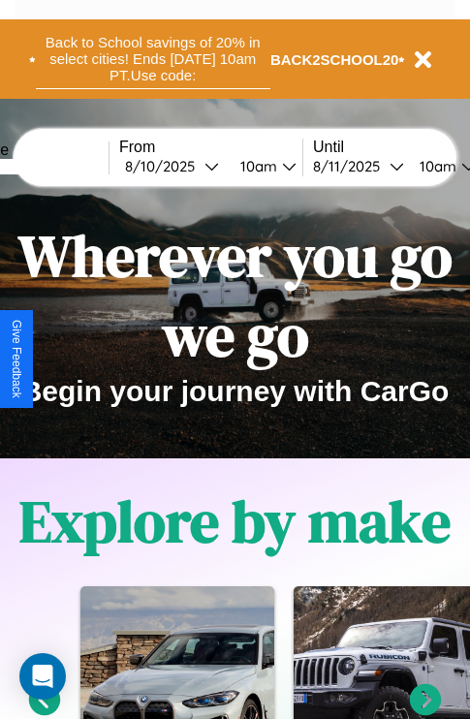
click at [152, 59] on button "Back to School savings of 20% in select cities! Ends [DATE] 10am PT. Use code:" at bounding box center [153, 59] width 234 height 60
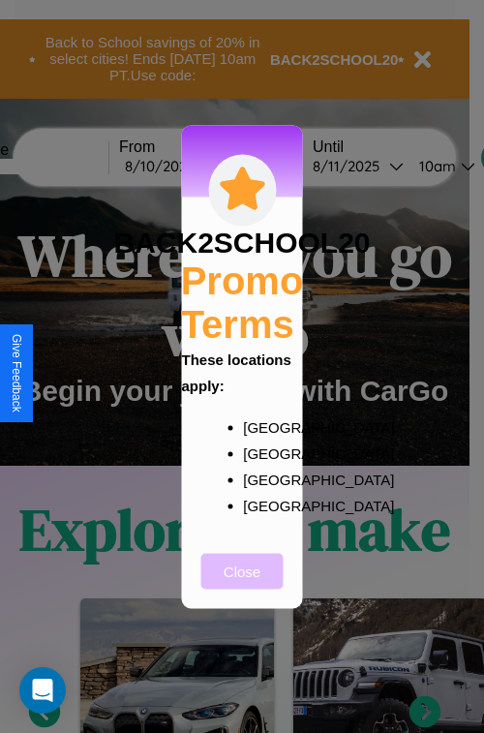
click at [242, 584] on button "Close" at bounding box center [243, 571] width 82 height 36
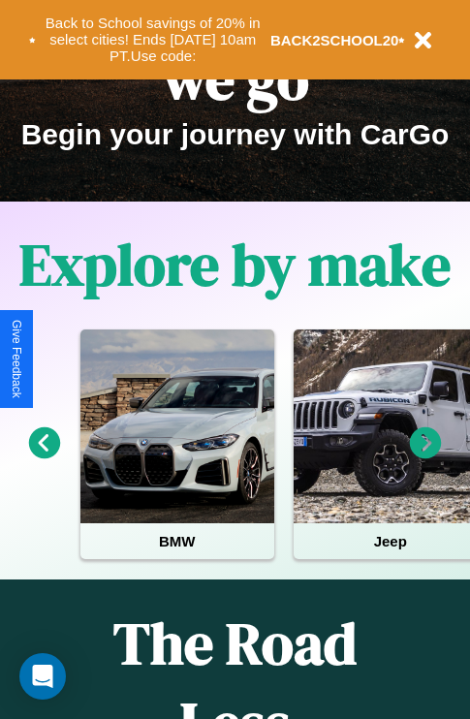
scroll to position [298, 0]
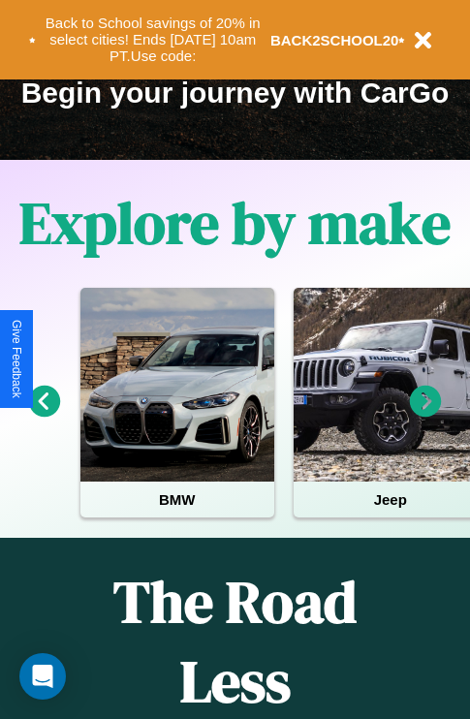
click at [44, 415] on icon at bounding box center [45, 402] width 32 height 32
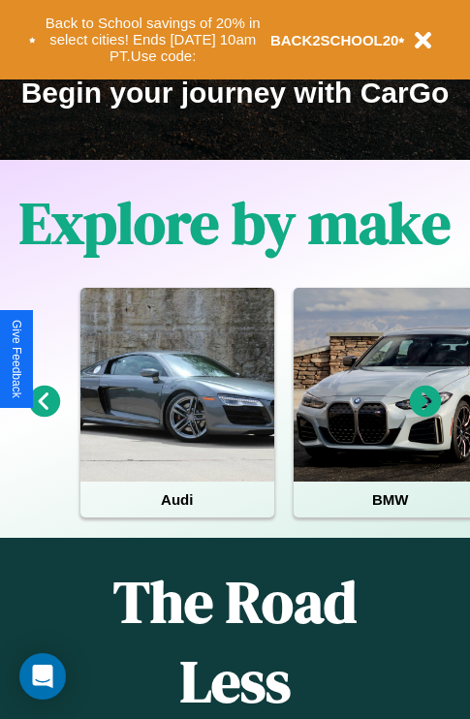
click at [425, 415] on icon at bounding box center [426, 402] width 32 height 32
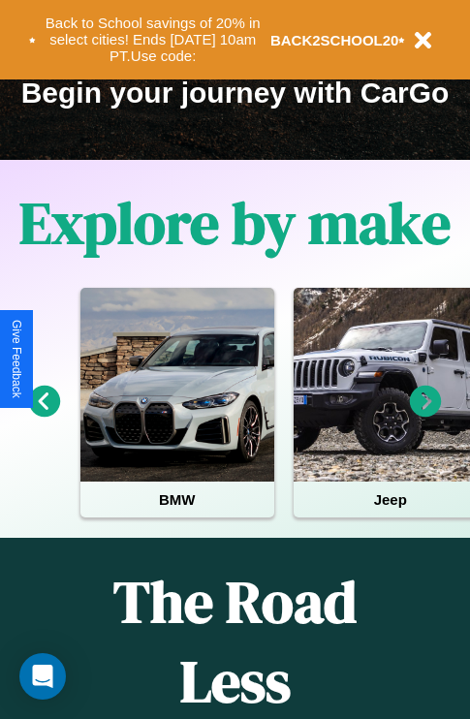
click at [425, 415] on icon at bounding box center [426, 402] width 32 height 32
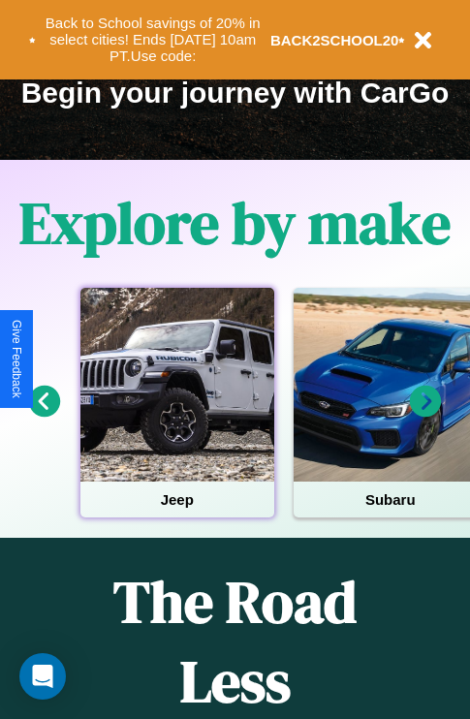
click at [176, 415] on div at bounding box center [177, 385] width 194 height 194
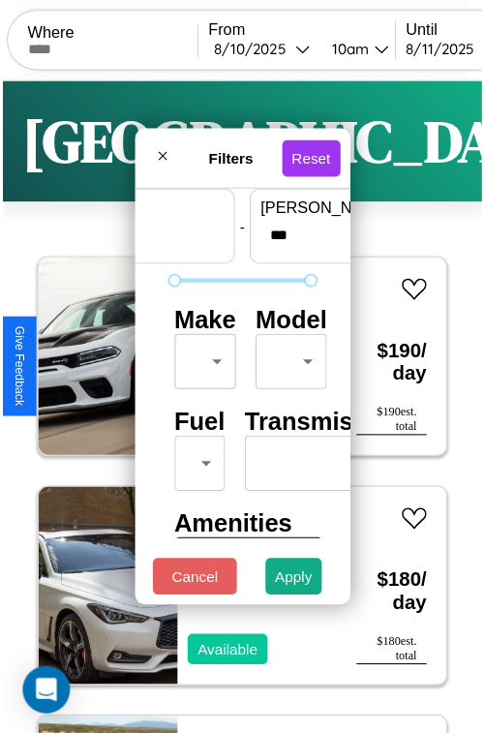
scroll to position [57, 0]
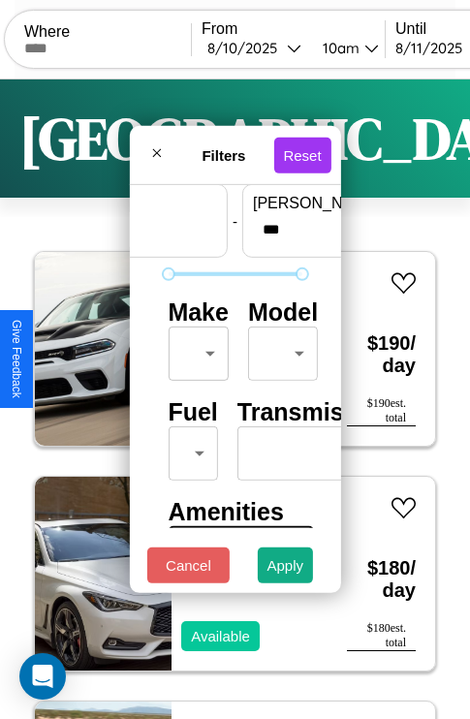
click at [195, 349] on body "CarGo Where From 8 / 10 / 2025 10am Until 8 / 11 / 2025 10am Become a Host Logi…" at bounding box center [235, 399] width 470 height 799
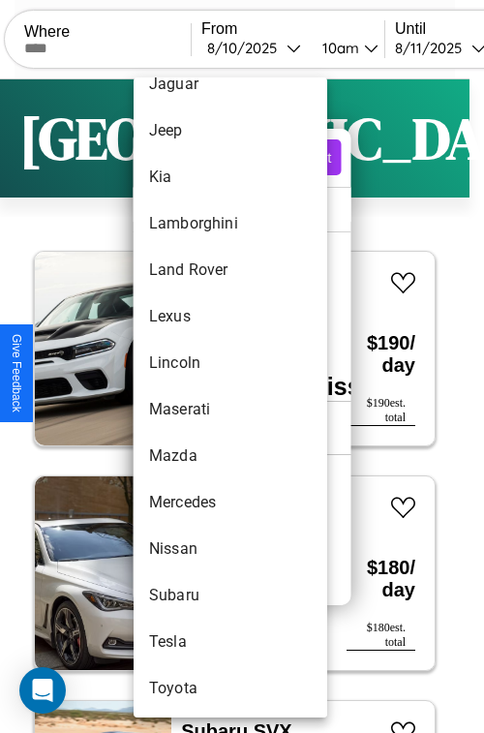
scroll to position [1049, 0]
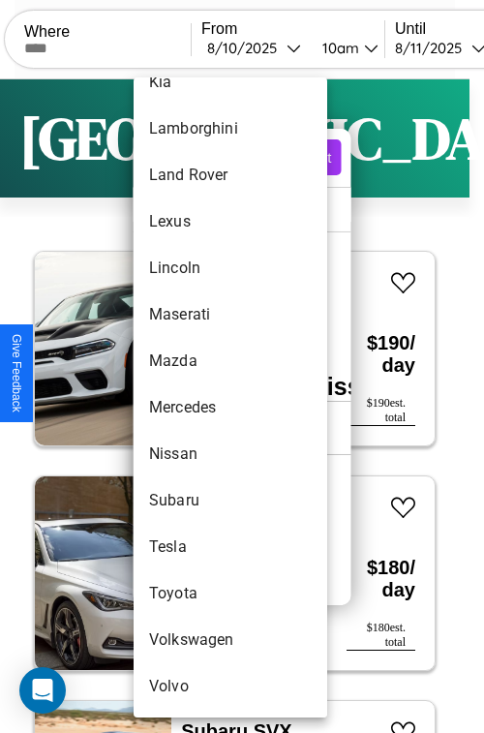
click at [194, 687] on li "Volvo" at bounding box center [231, 687] width 194 height 47
type input "*****"
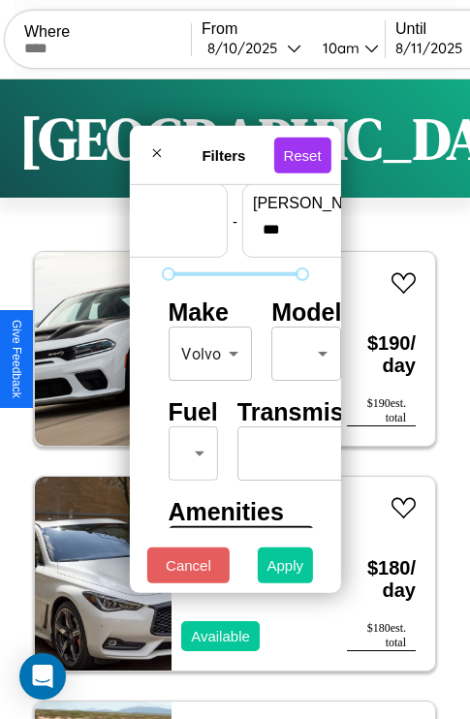
click at [286, 570] on button "Apply" at bounding box center [286, 565] width 56 height 36
